Goal: Find specific page/section: Find specific page/section

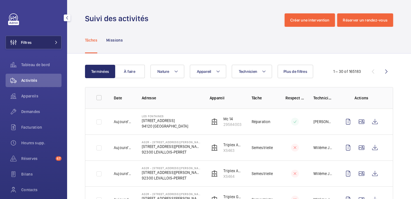
click at [44, 37] on button "Filtres" at bounding box center [34, 42] width 56 height 13
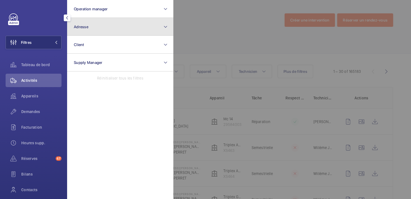
click at [116, 28] on button "Adresse" at bounding box center [120, 27] width 106 height 18
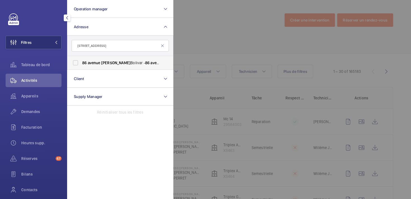
type input "[STREET_ADDRESS]"
click at [98, 63] on span "avenue" at bounding box center [94, 63] width 13 height 4
click at [81, 63] on input "[GEOGRAPHIC_DATA][PERSON_NAME][STREET_ADDRESS][PERSON_NAME]" at bounding box center [75, 62] width 11 height 11
checkbox input "true"
click at [210, 34] on div at bounding box center [378, 99] width 411 height 199
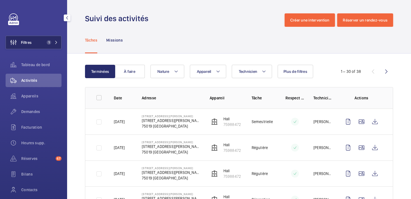
click at [58, 46] on button "Filtres 1" at bounding box center [34, 42] width 56 height 13
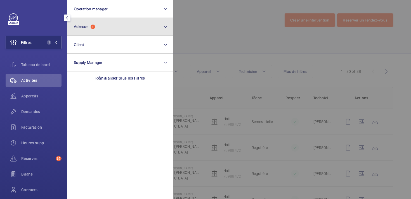
click at [94, 33] on button "Adresse 1" at bounding box center [120, 27] width 106 height 18
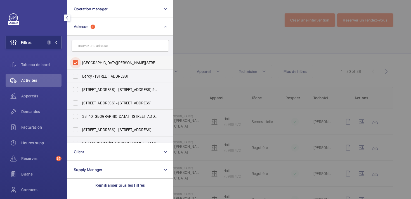
click at [75, 62] on input "[GEOGRAPHIC_DATA][PERSON_NAME][STREET_ADDRESS][PERSON_NAME]" at bounding box center [75, 62] width 11 height 11
checkbox input "false"
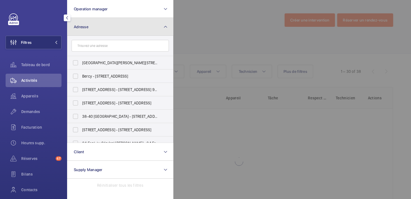
click at [167, 27] on mat-icon at bounding box center [165, 26] width 4 height 7
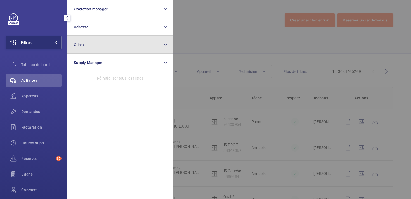
click at [108, 45] on button "Client" at bounding box center [120, 45] width 106 height 18
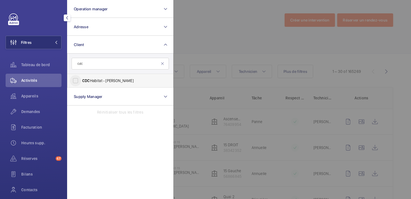
type input "cdc"
click at [75, 80] on input "CDC Habitat - [PERSON_NAME]" at bounding box center [75, 80] width 11 height 11
checkbox input "true"
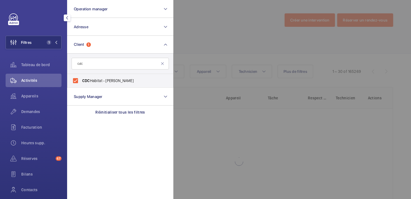
click at [203, 44] on div at bounding box center [378, 99] width 411 height 199
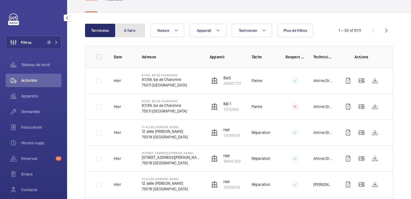
click at [131, 31] on button "À faire" at bounding box center [130, 30] width 30 height 13
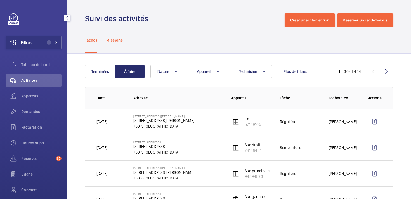
click at [116, 41] on p "Missions" at bounding box center [114, 40] width 16 height 6
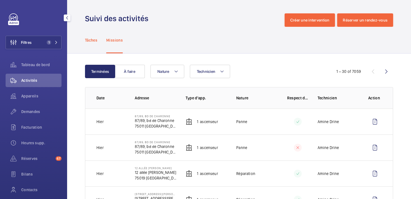
click at [97, 44] on div "Tâches" at bounding box center [91, 40] width 12 height 27
